Goal: Task Accomplishment & Management: Manage account settings

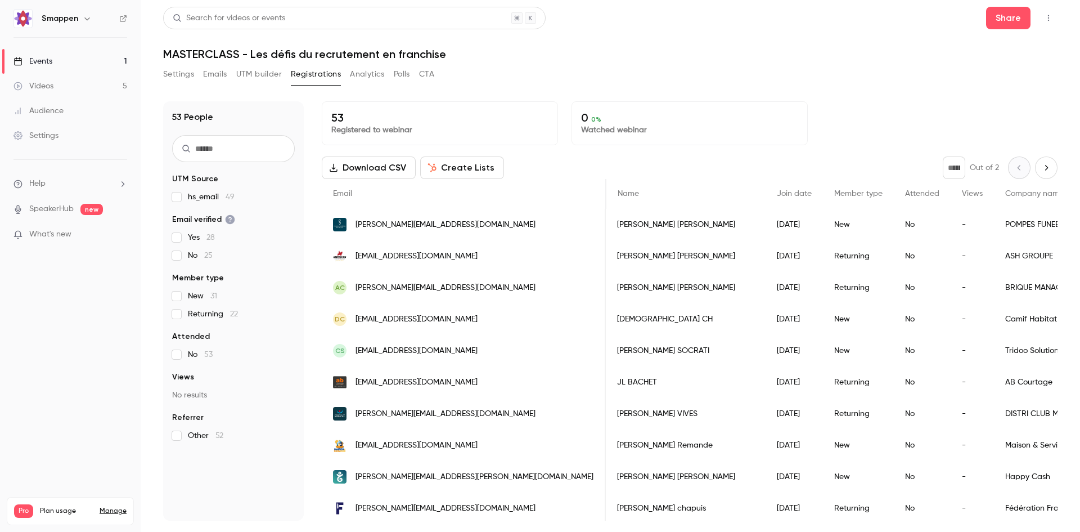
scroll to position [0, 456]
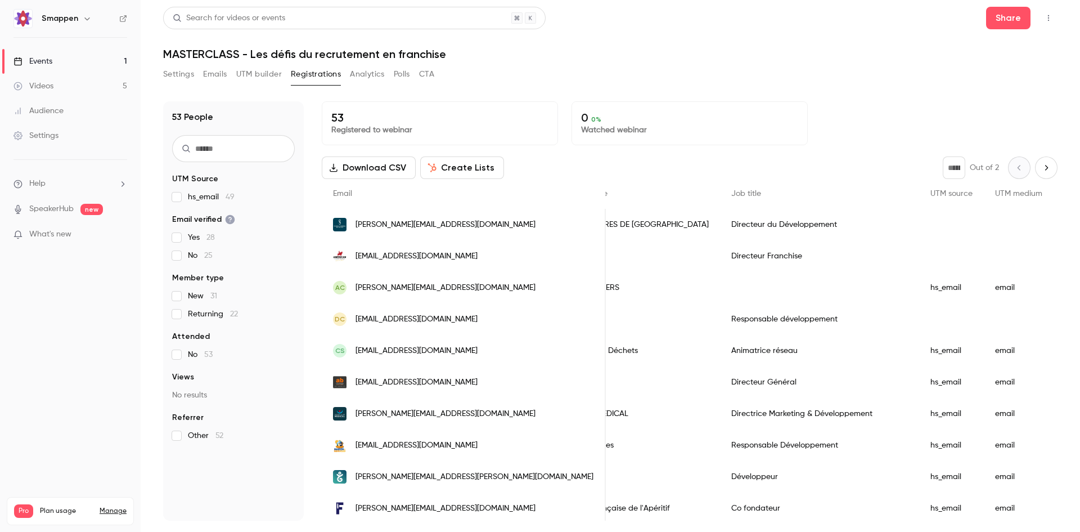
click at [192, 73] on button "Settings" at bounding box center [178, 74] width 31 height 18
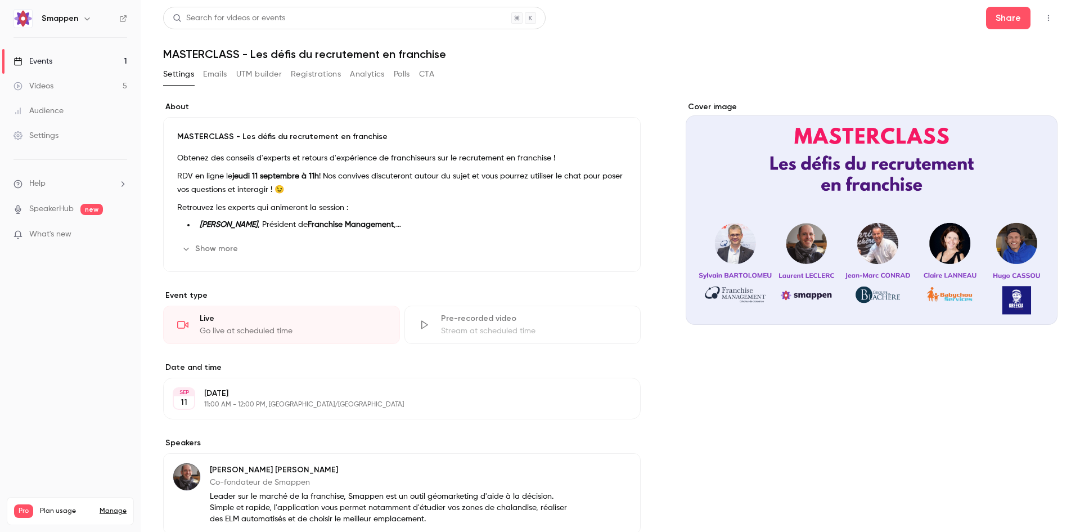
click at [306, 128] on div "MASTERCLASS - Les défis du recrutement en franchise Obtenez des conseils d'expe…" at bounding box center [402, 194] width 478 height 155
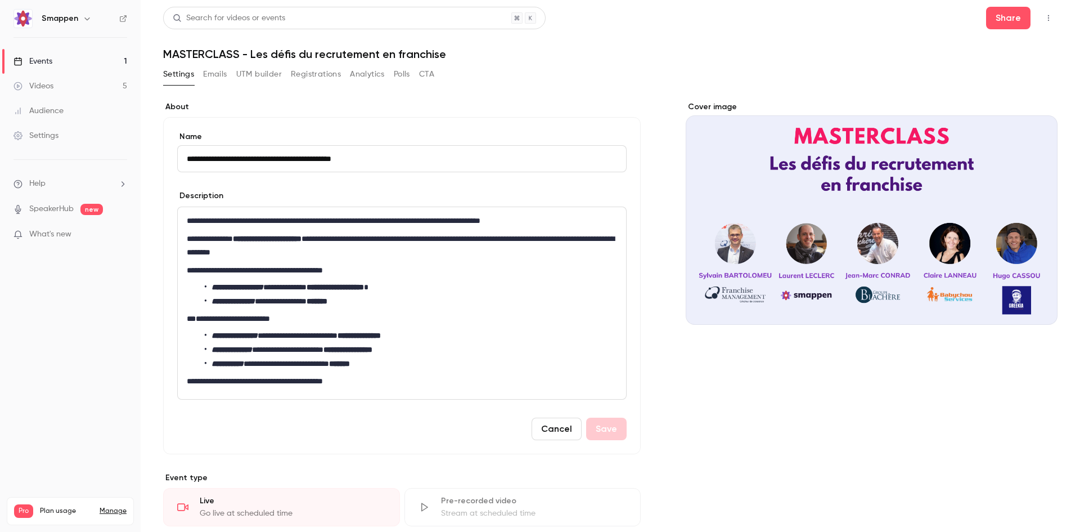
drag, startPoint x: 339, startPoint y: 159, endPoint x: 403, endPoint y: 158, distance: 64.7
click at [403, 158] on input "**********" at bounding box center [402, 158] width 450 height 27
type input "**********"
drag, startPoint x: 511, startPoint y: 222, endPoint x: 552, endPoint y: 222, distance: 41.1
click at [552, 222] on p "**********" at bounding box center [400, 221] width 426 height 14
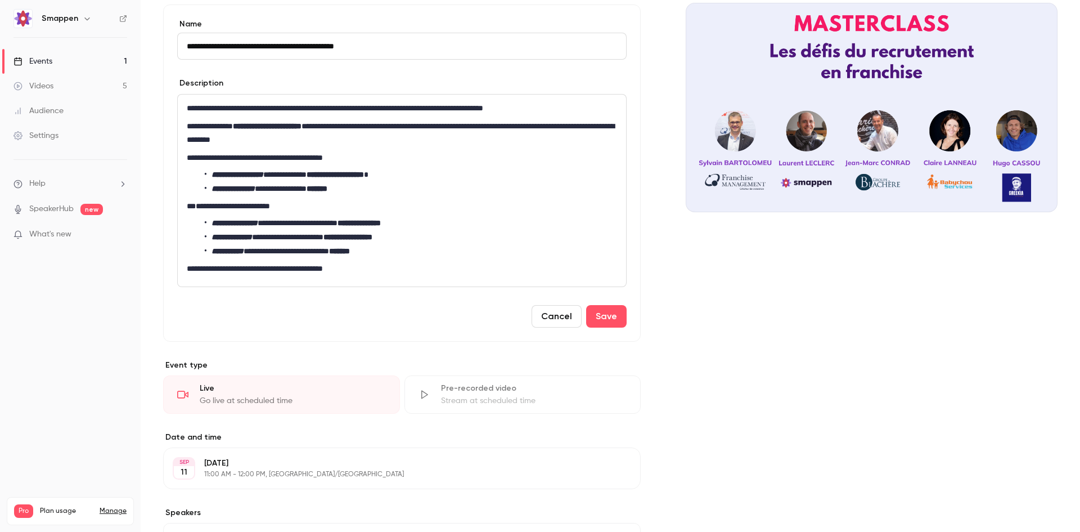
scroll to position [56, 0]
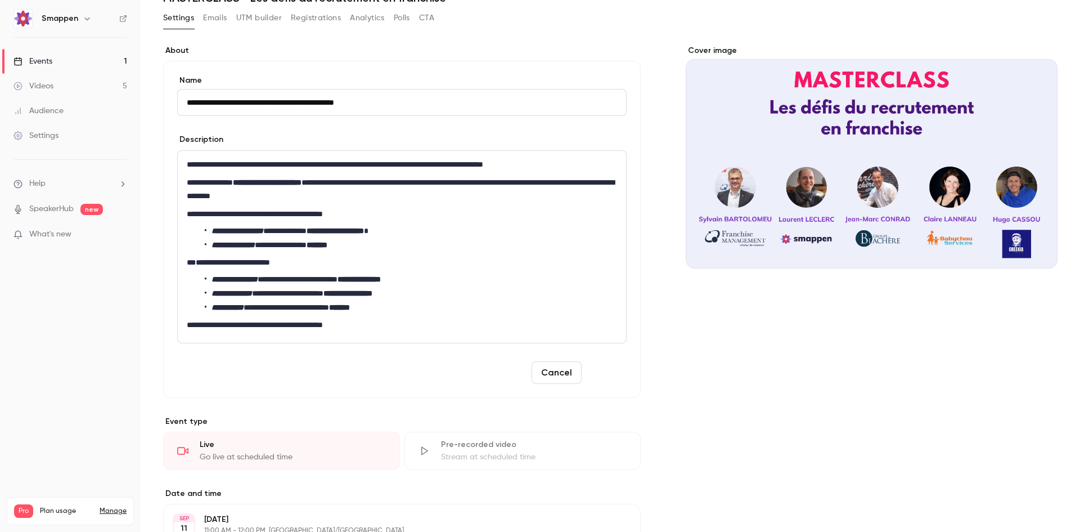
click at [603, 374] on button "Save" at bounding box center [606, 372] width 41 height 23
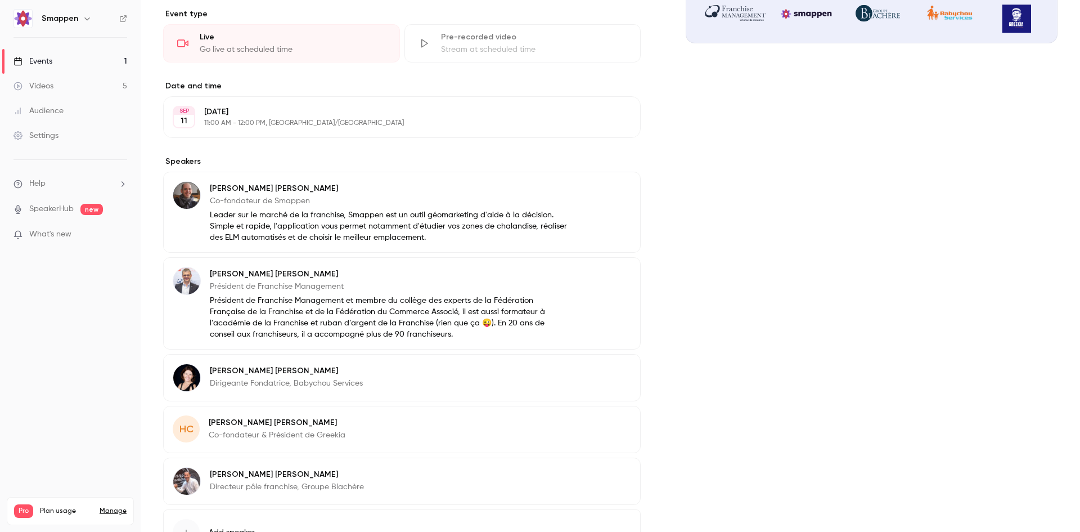
scroll to position [0, 0]
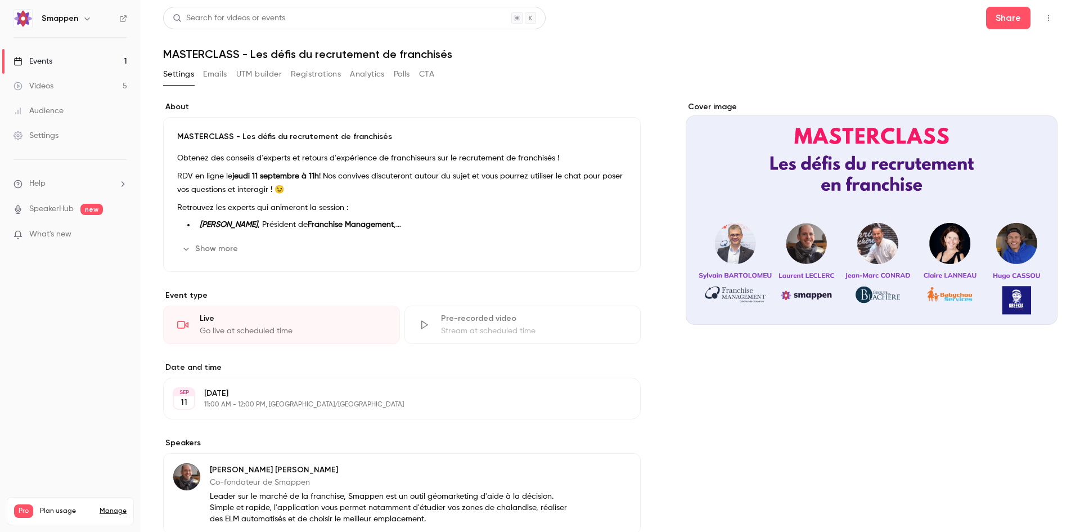
click at [227, 75] on button "Emails" at bounding box center [215, 74] width 24 height 18
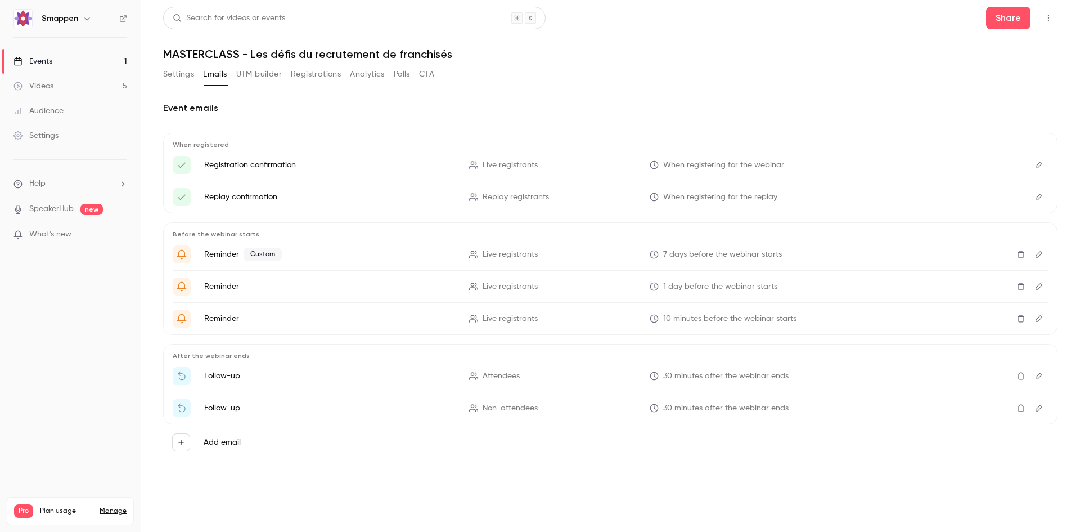
click at [1039, 253] on icon "Edit" at bounding box center [1039, 254] width 9 height 8
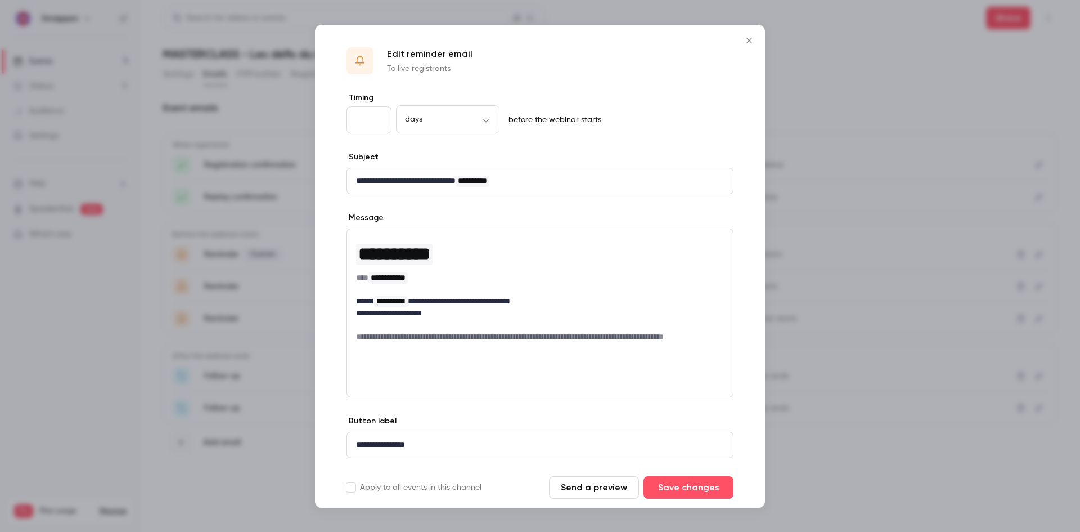
click at [751, 39] on icon "Close" at bounding box center [749, 40] width 5 height 5
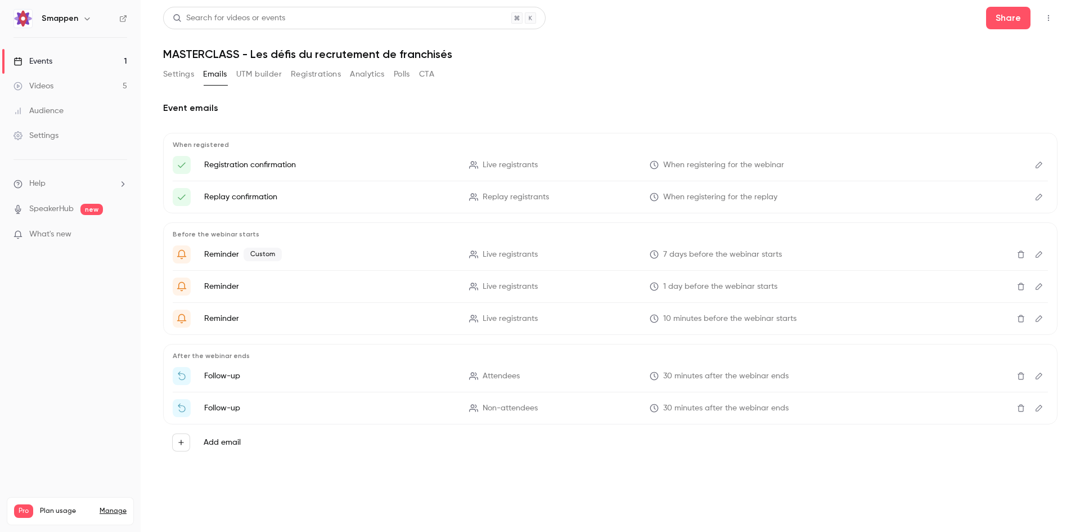
click at [182, 80] on button "Settings" at bounding box center [178, 74] width 31 height 18
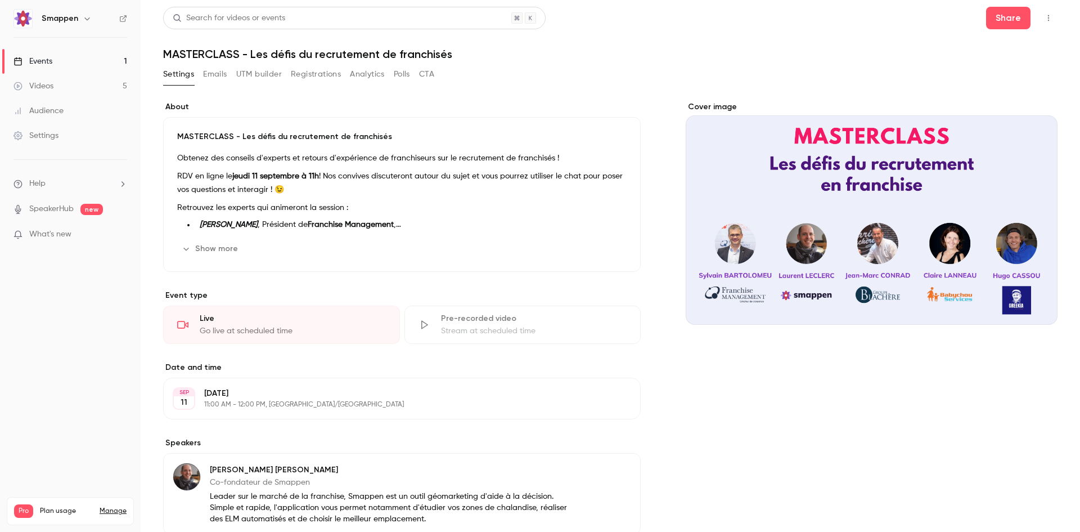
click at [609, 249] on button "Edit" at bounding box center [606, 249] width 41 height 18
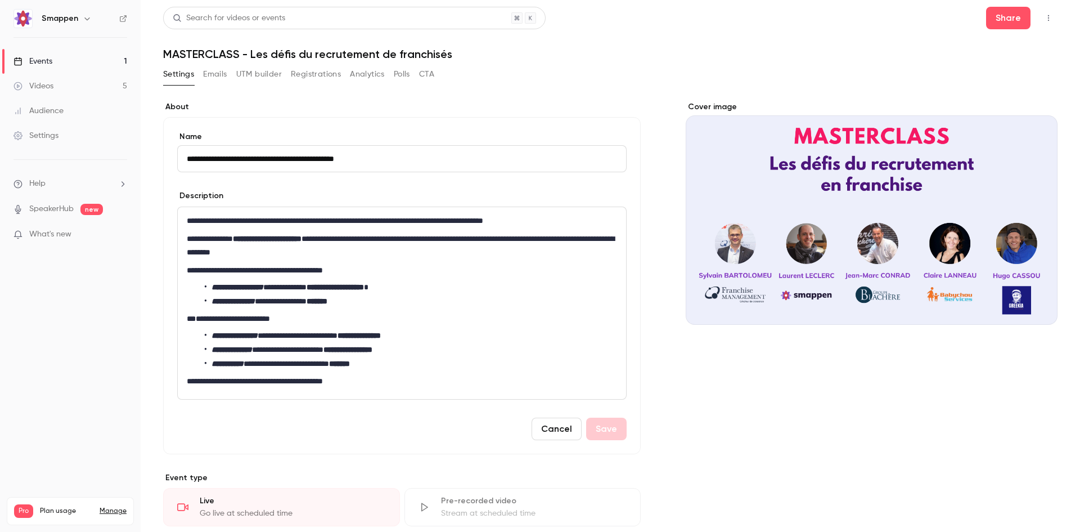
click at [555, 431] on button "Cancel" at bounding box center [557, 428] width 50 height 23
